Goal: Task Accomplishment & Management: Manage account settings

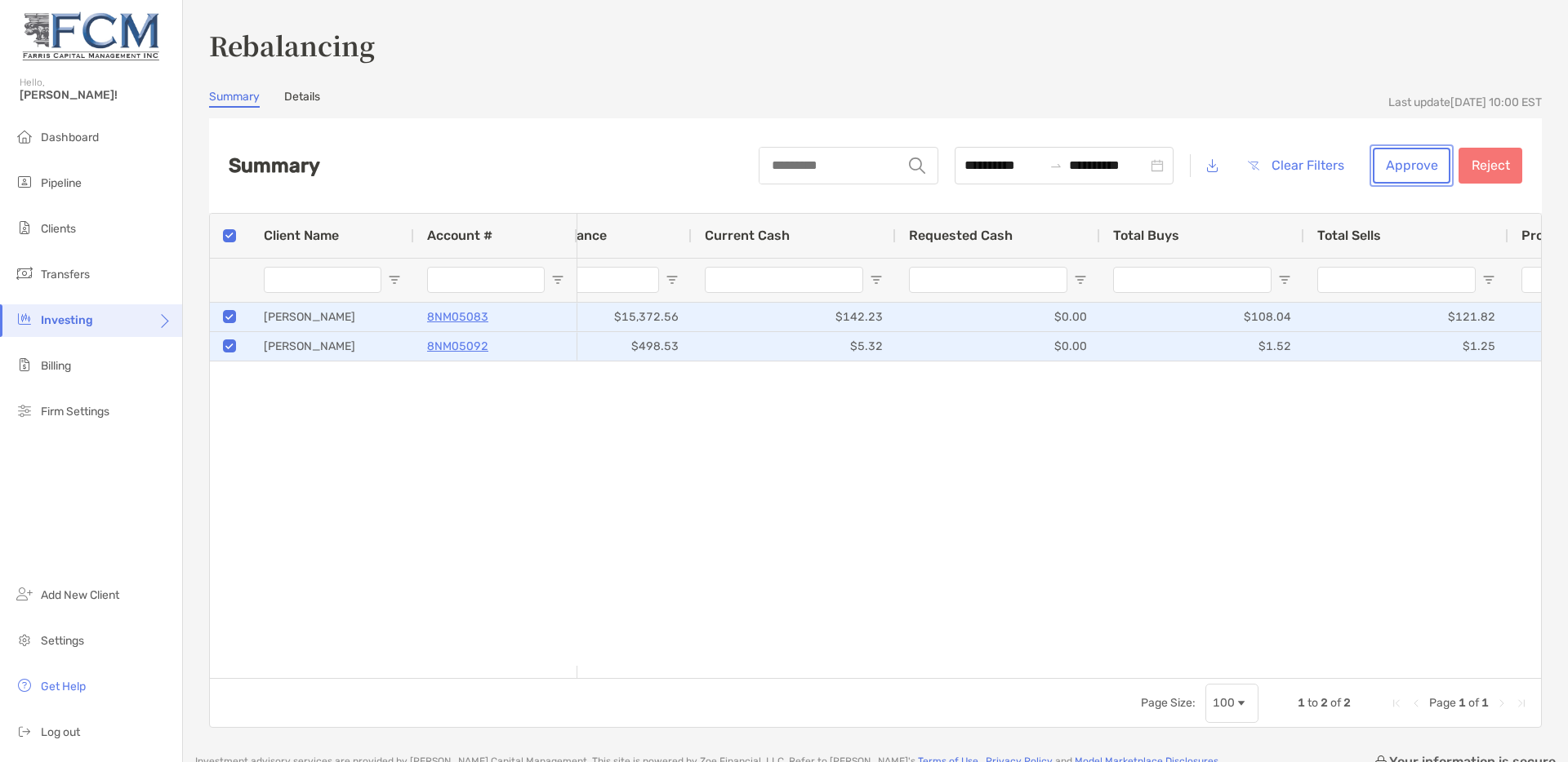
click at [1388, 164] on button "Approve" at bounding box center [1411, 166] width 77 height 36
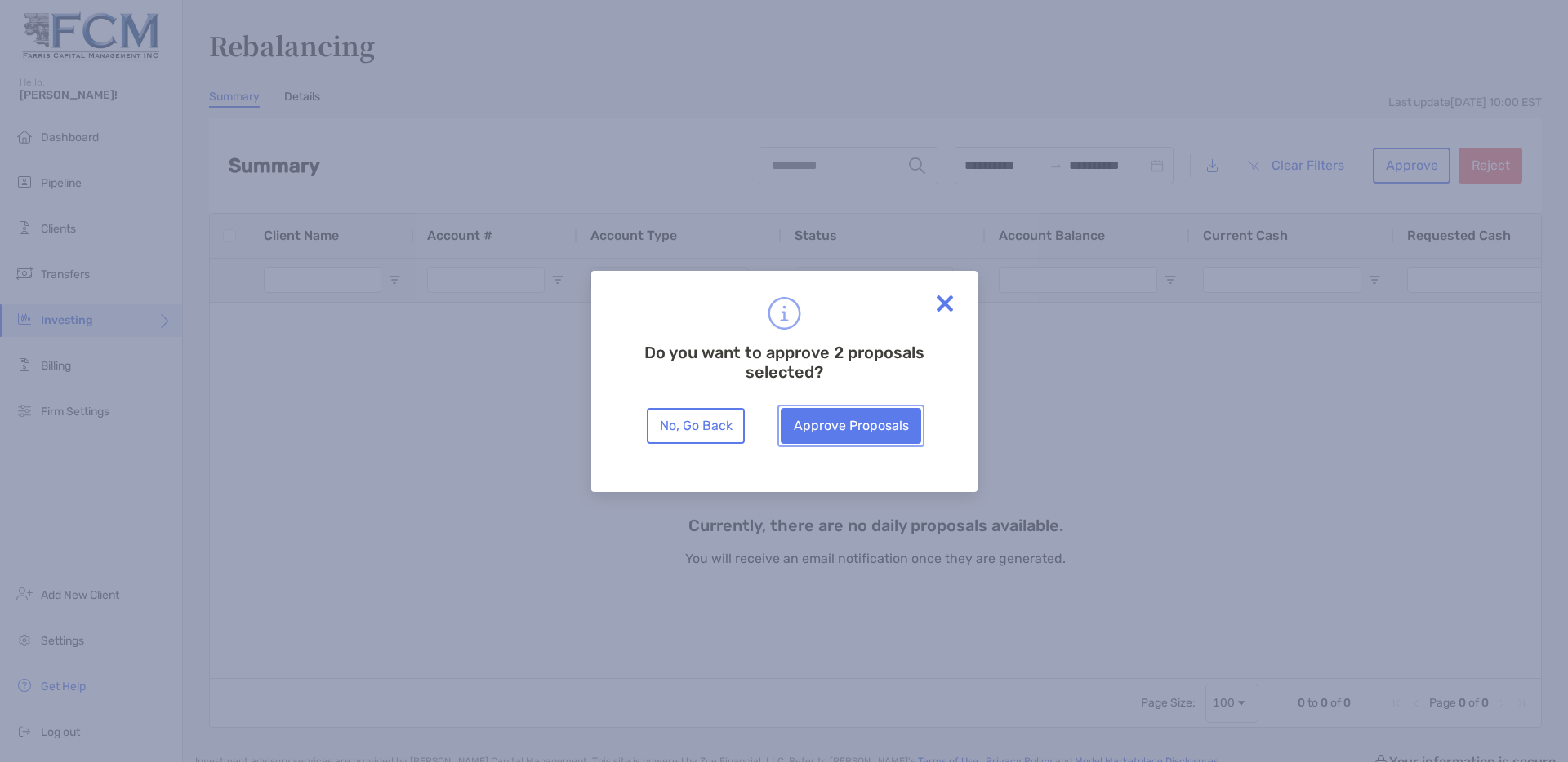
click at [861, 432] on button "Approve Proposals" at bounding box center [850, 426] width 140 height 36
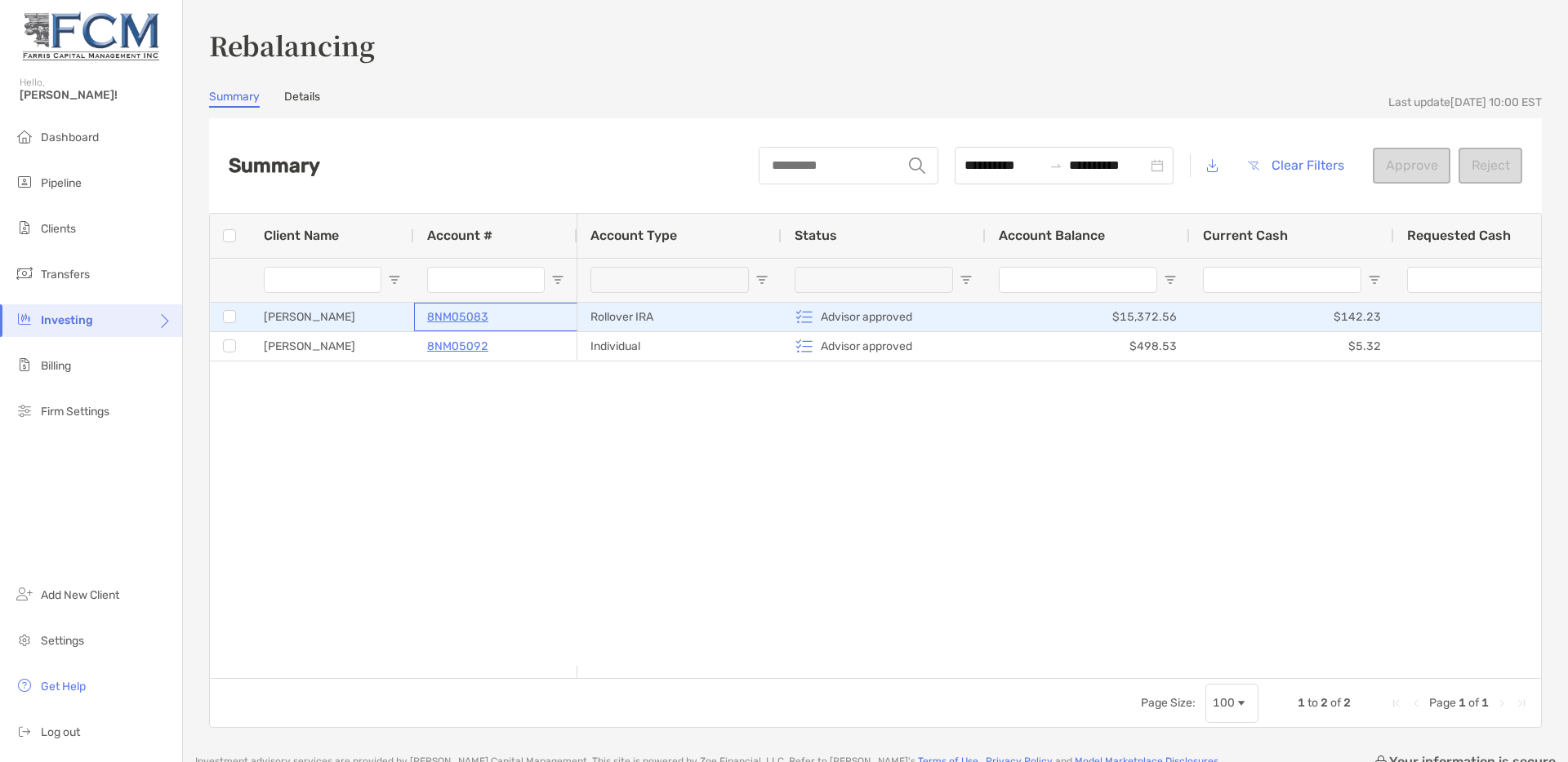
click at [451, 313] on p "8NM05083" at bounding box center [457, 317] width 61 height 20
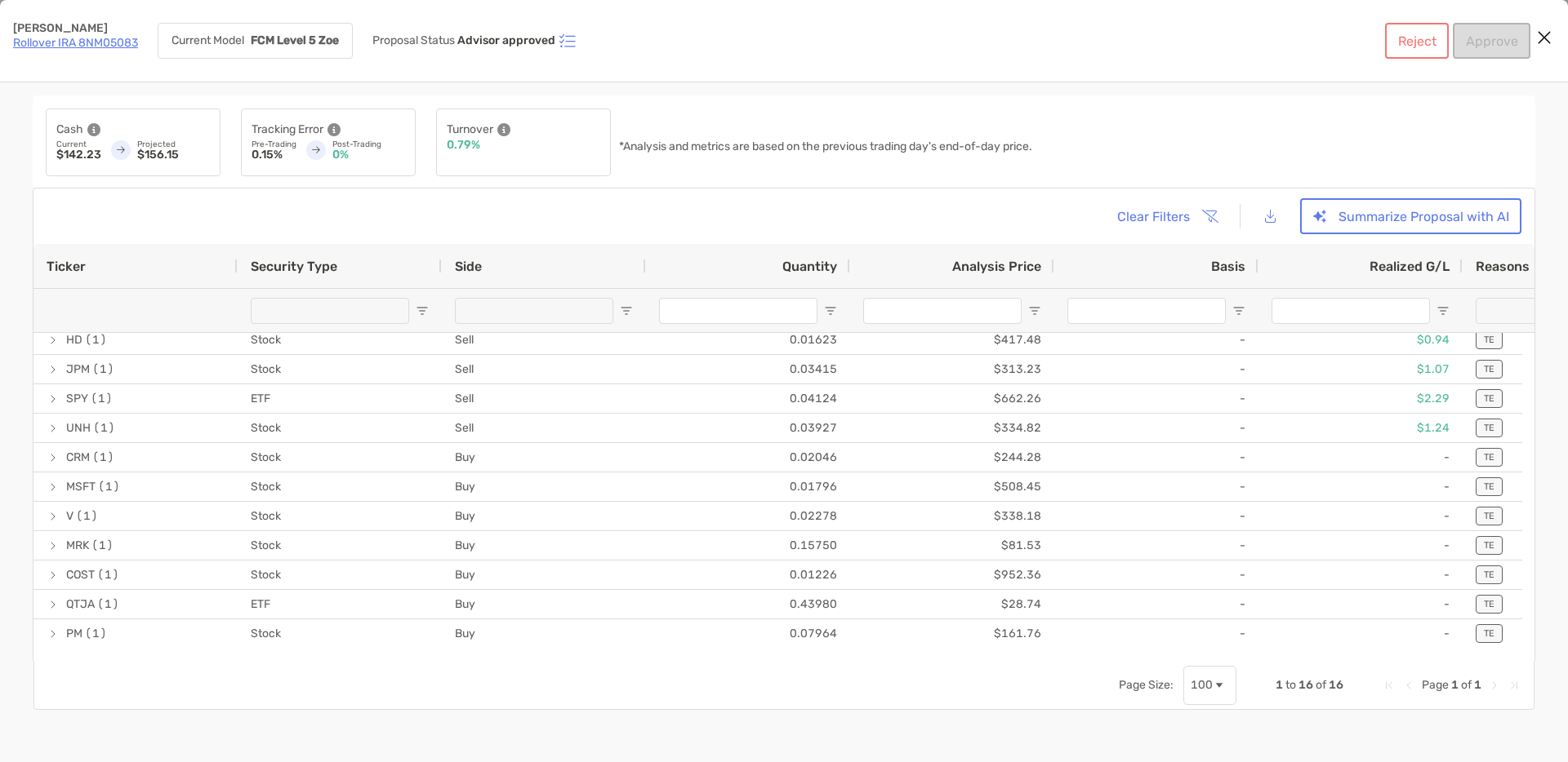
click at [76, 45] on link "Rollover IRA 8NM05083" at bounding box center [75, 42] width 125 height 14
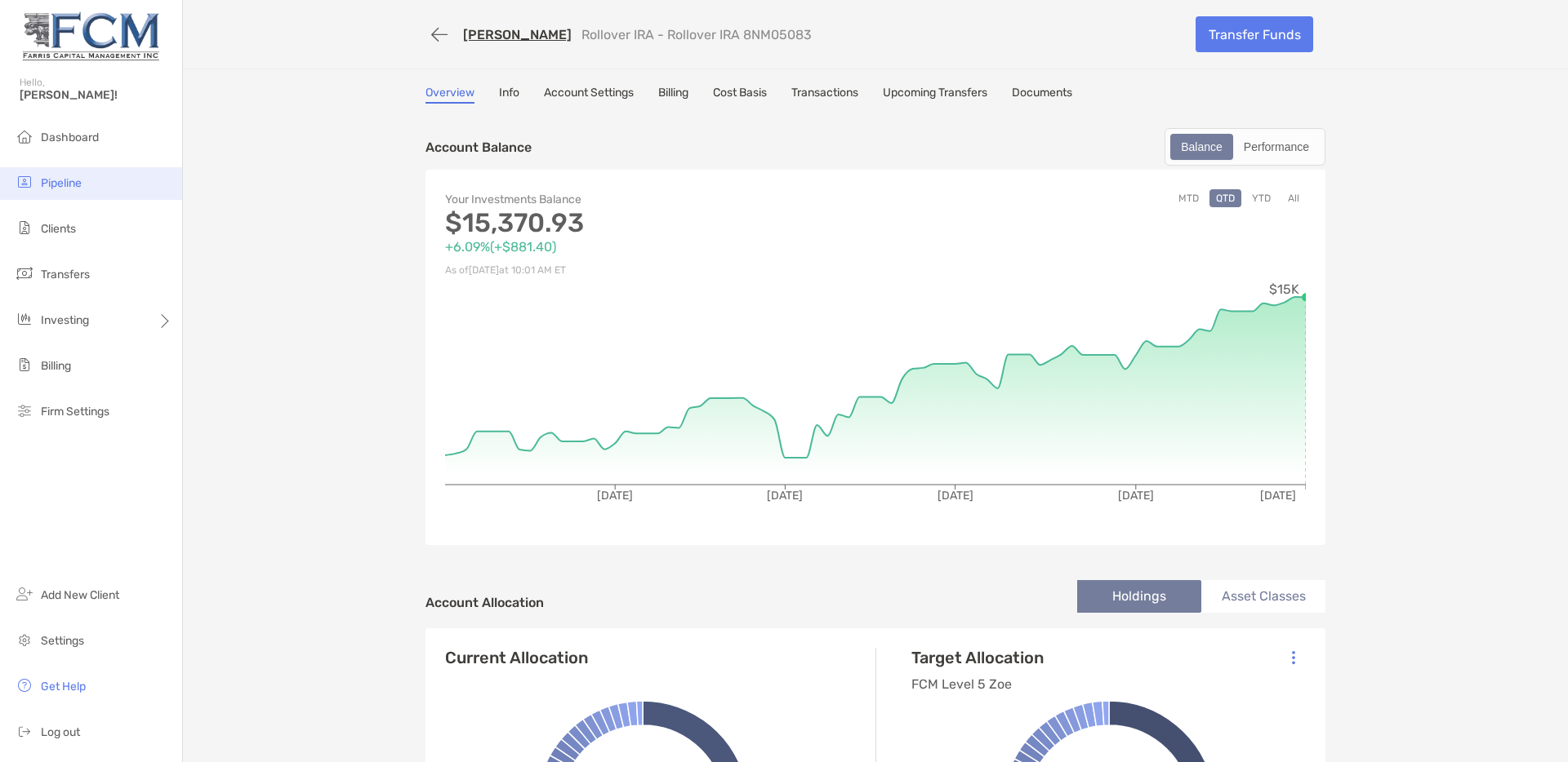
click at [60, 183] on span "Pipeline" at bounding box center [61, 183] width 41 height 14
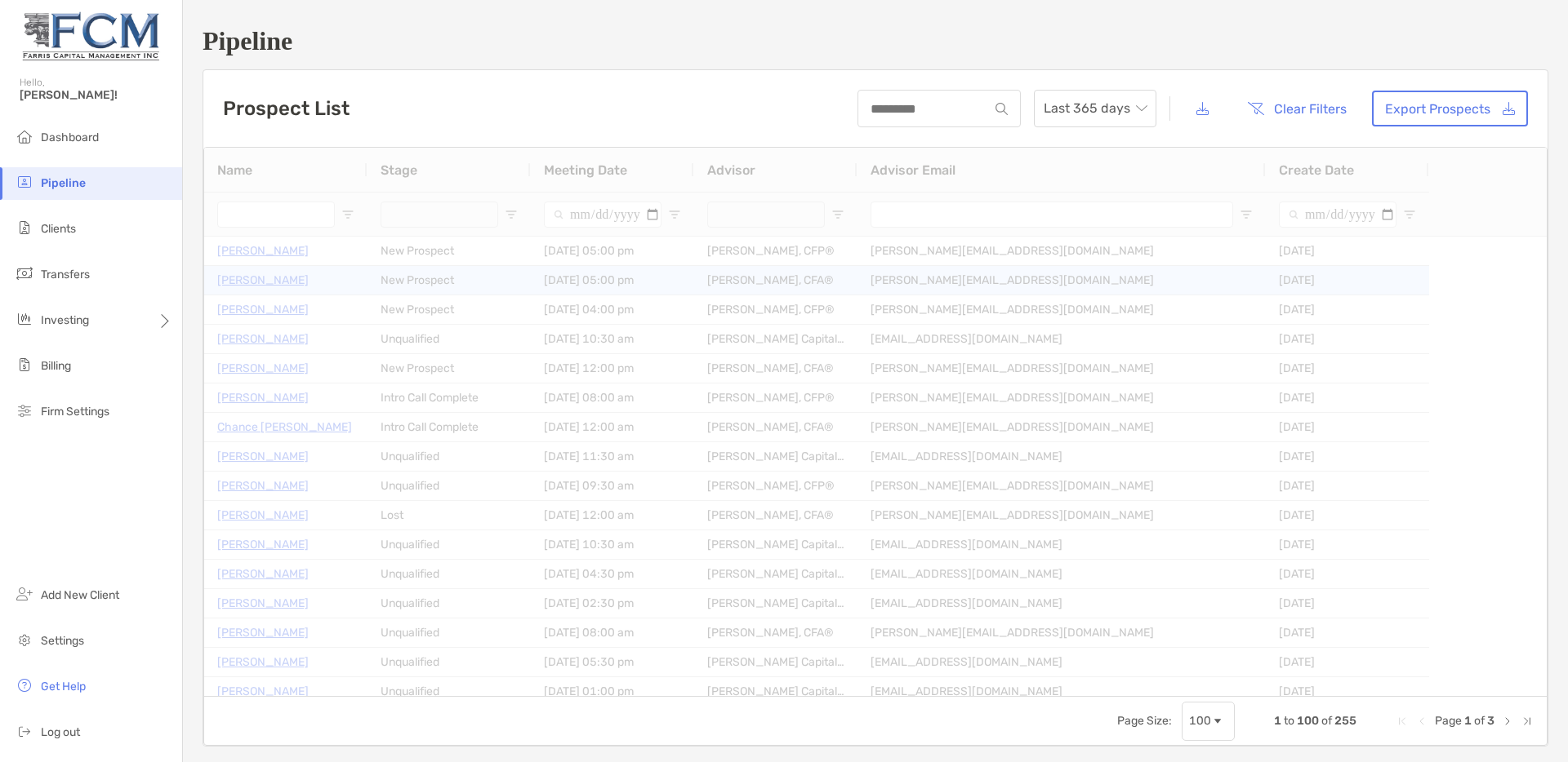
type input "**********"
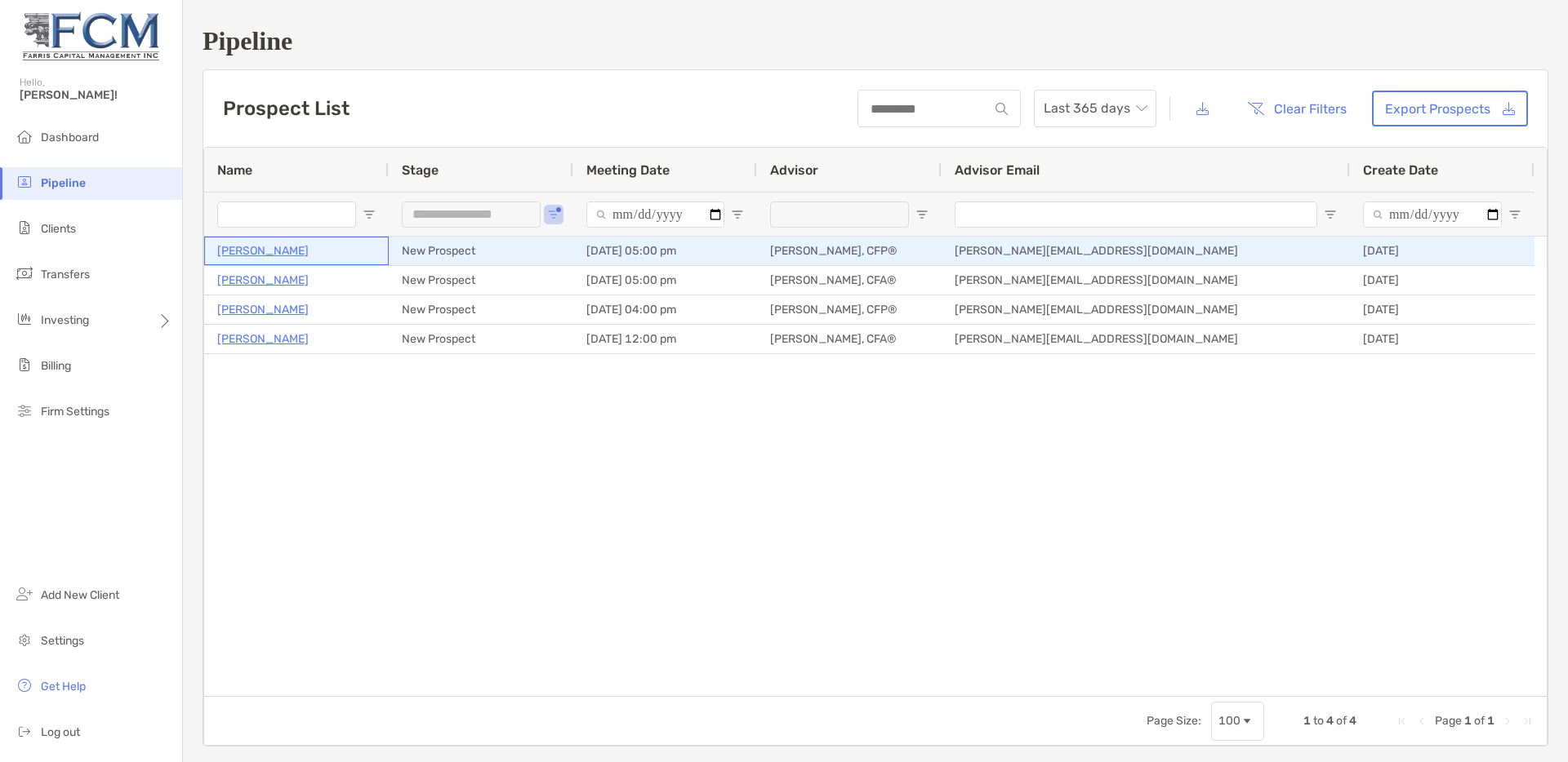
click at [260, 253] on p "Cathy Michael" at bounding box center [263, 251] width 92 height 20
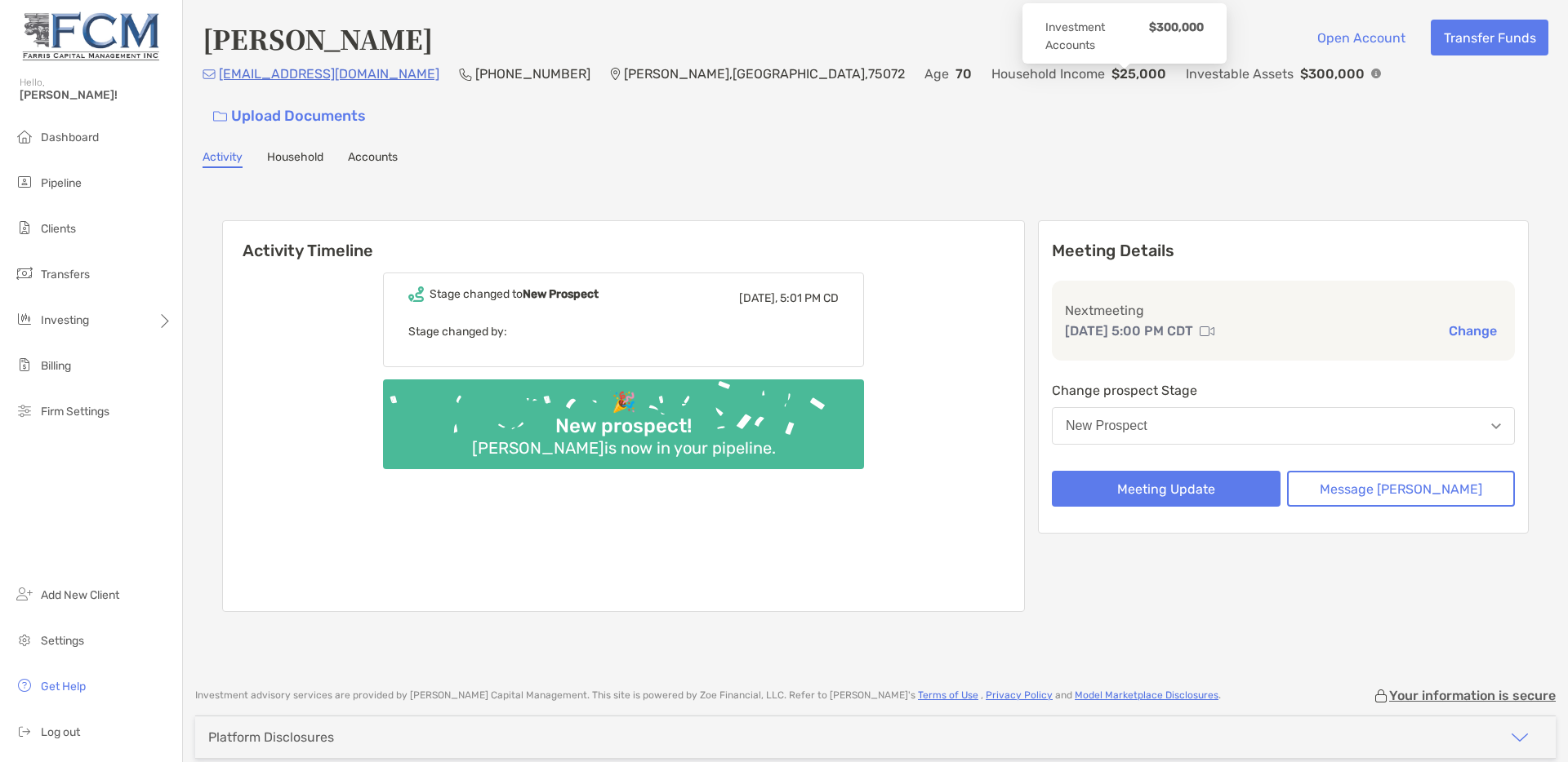
click at [1371, 78] on img at bounding box center [1376, 74] width 10 height 10
